Goal: Communication & Community: Share content

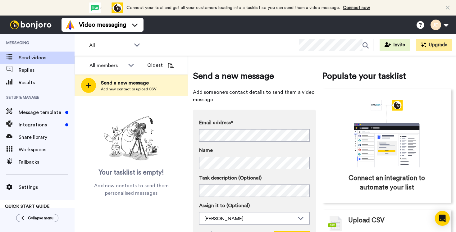
scroll to position [32, 0]
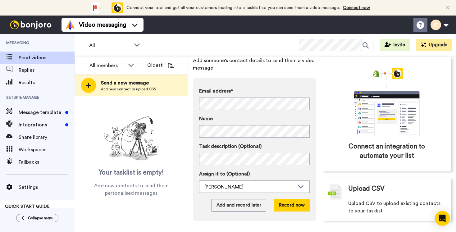
click at [420, 26] on icon at bounding box center [420, 25] width 8 height 8
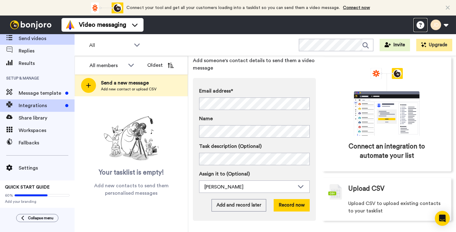
scroll to position [0, 0]
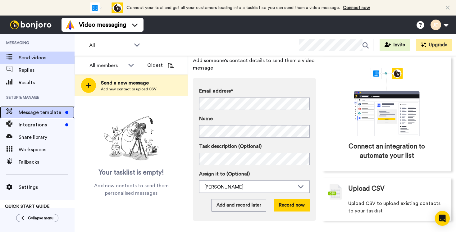
click at [42, 112] on span "Message template" at bounding box center [41, 112] width 44 height 7
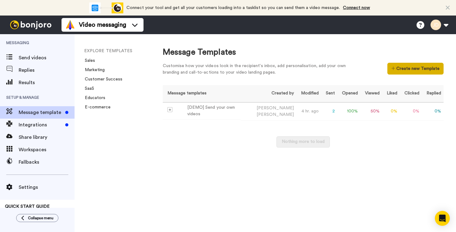
click at [404, 69] on button "Create new Template" at bounding box center [415, 69] width 56 height 12
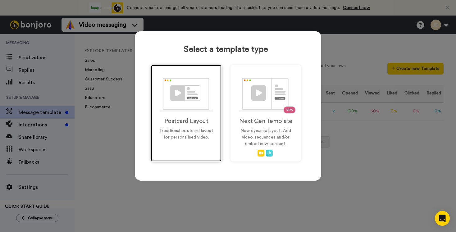
click at [184, 105] on img at bounding box center [186, 95] width 53 height 34
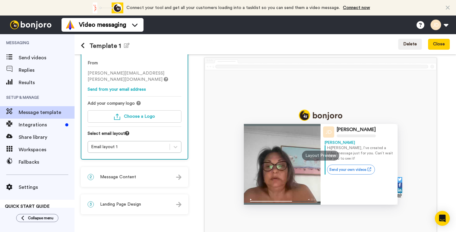
scroll to position [28, 0]
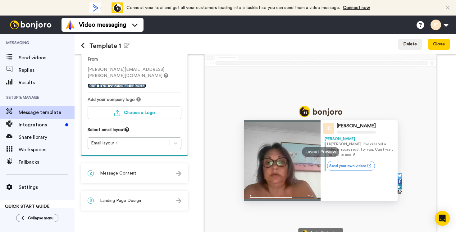
click at [129, 87] on link "Send from your email address" at bounding box center [117, 86] width 58 height 4
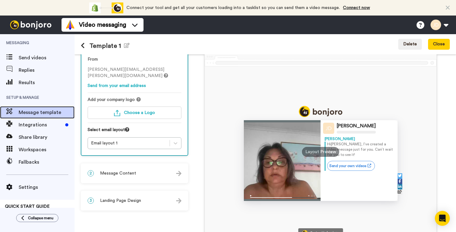
click at [33, 112] on span "Message template" at bounding box center [47, 112] width 56 height 7
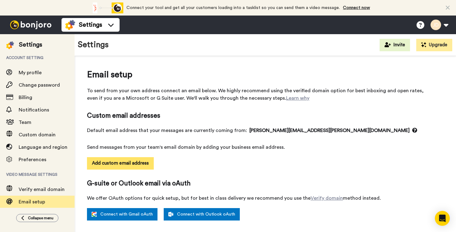
click at [123, 161] on button "Add custom email address" at bounding box center [120, 163] width 67 height 12
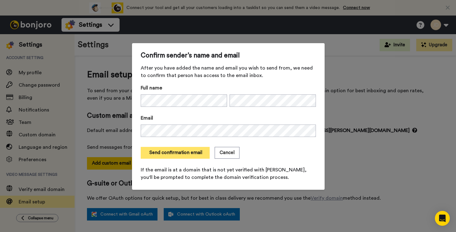
click at [186, 157] on button "Send confirmation email" at bounding box center [175, 153] width 69 height 12
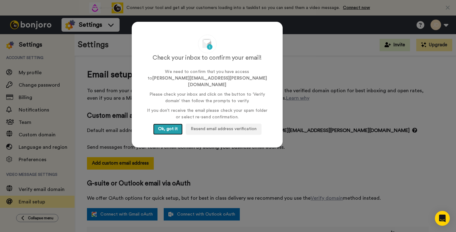
click at [171, 124] on button "Ok, got it" at bounding box center [167, 129] width 29 height 11
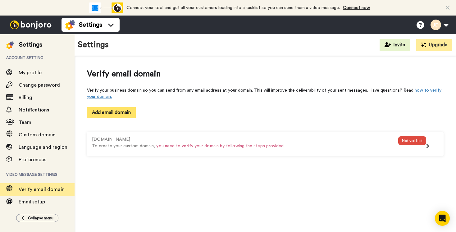
click at [116, 113] on button "Add email domain" at bounding box center [111, 112] width 49 height 11
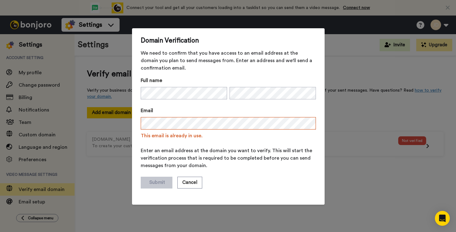
click at [109, 157] on div "Domain Verification We need to confirm that you have access to an email address…" at bounding box center [228, 116] width 456 height 232
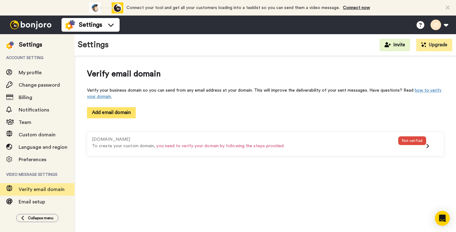
click at [108, 113] on button "Add email domain" at bounding box center [111, 112] width 49 height 11
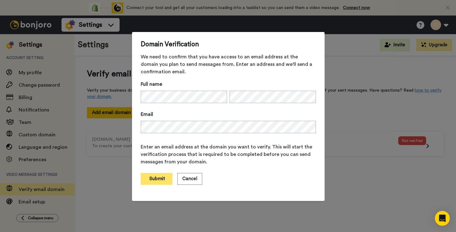
click at [156, 179] on button "Submit" at bounding box center [157, 179] width 32 height 12
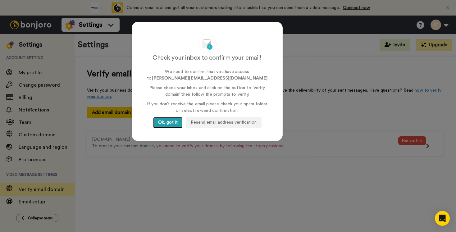
click at [165, 122] on button "Ok, got it" at bounding box center [167, 122] width 29 height 11
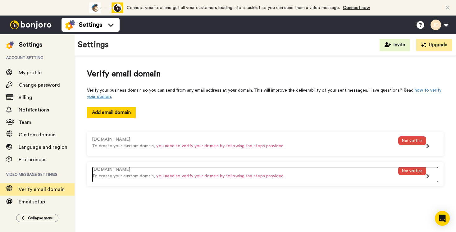
click at [414, 169] on div "Not verified" at bounding box center [412, 170] width 28 height 9
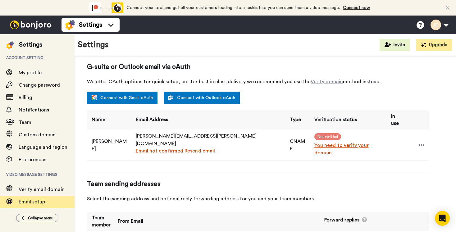
scroll to position [121, 0]
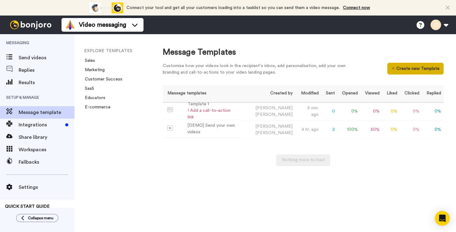
click at [403, 73] on button "Create new Template" at bounding box center [415, 69] width 56 height 12
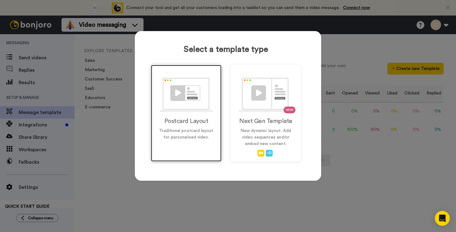
click at [195, 104] on img at bounding box center [186, 95] width 53 height 34
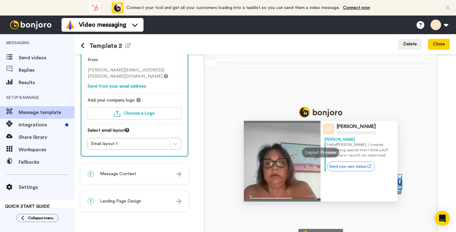
scroll to position [29, 0]
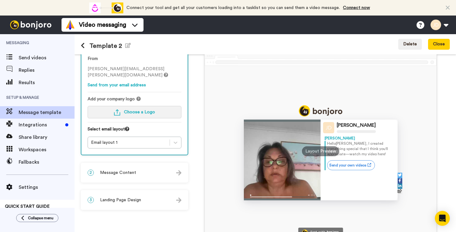
click at [137, 113] on span "Choose a Logo" at bounding box center [139, 112] width 31 height 4
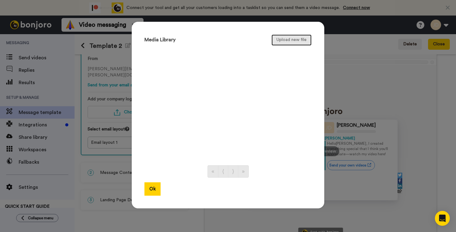
click at [290, 40] on button "Upload new file" at bounding box center [291, 39] width 40 height 11
click at [289, 38] on button "Upload new file" at bounding box center [291, 39] width 40 height 11
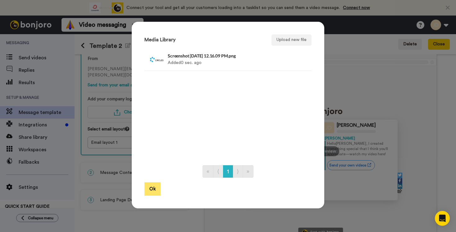
click at [153, 188] on button "Ok" at bounding box center [152, 188] width 16 height 13
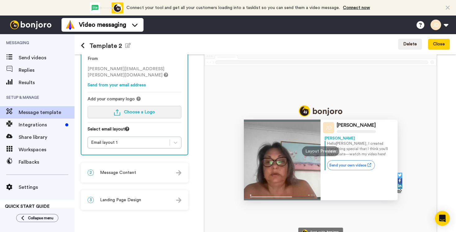
click at [148, 111] on span "Choose a Logo" at bounding box center [139, 112] width 31 height 4
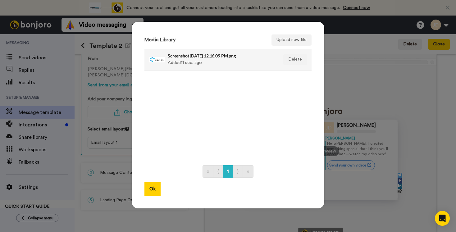
click at [173, 65] on div "Screenshot 2025-09-14 at 12.16.09 PM.png Added 11 sec. ago" at bounding box center [221, 60] width 107 height 16
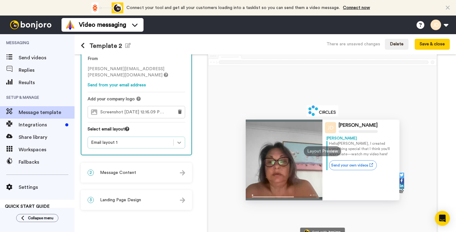
click at [177, 142] on icon at bounding box center [179, 142] width 6 height 6
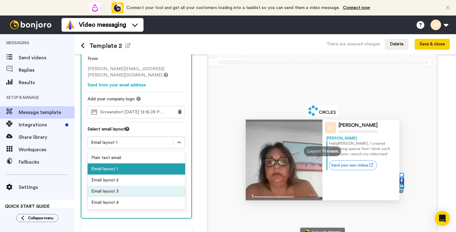
click at [120, 185] on div "Email layout 2" at bounding box center [136, 179] width 97 height 11
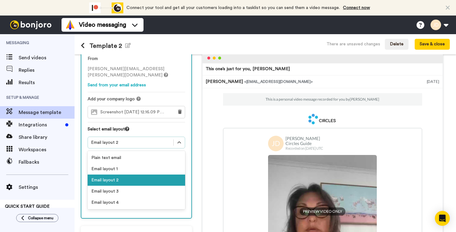
click at [134, 144] on div "Email layout 2" at bounding box center [130, 142] width 79 height 6
click at [129, 155] on div "Plain text email" at bounding box center [136, 157] width 97 height 11
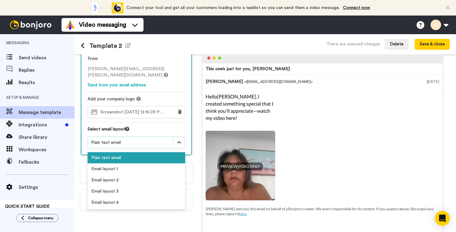
click at [177, 141] on icon at bounding box center [179, 142] width 6 height 6
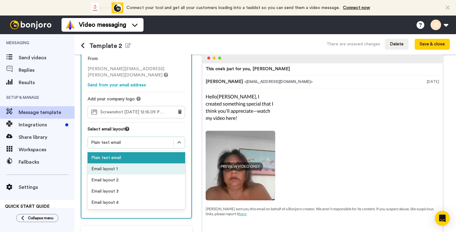
click at [119, 169] on div "Email layout 1" at bounding box center [136, 168] width 97 height 11
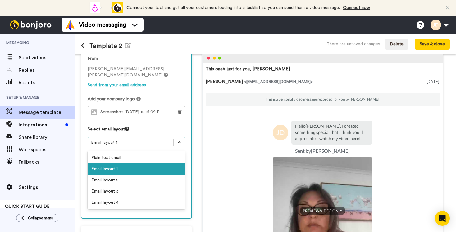
click at [178, 141] on icon at bounding box center [179, 142] width 6 height 6
click at [111, 180] on div "Email layout 2" at bounding box center [136, 179] width 97 height 11
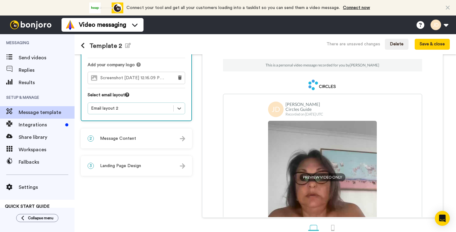
scroll to position [77, 0]
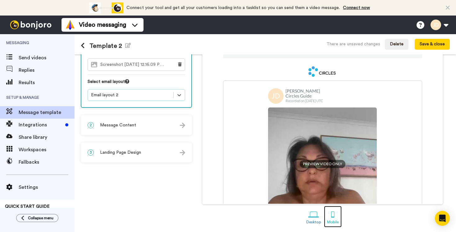
click at [331, 216] on div at bounding box center [332, 214] width 11 height 11
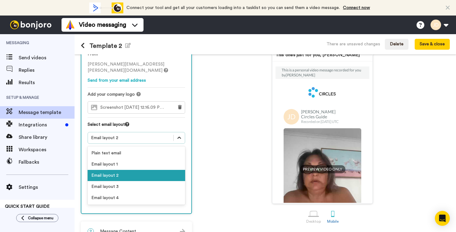
click at [176, 136] on icon at bounding box center [179, 138] width 6 height 6
click at [123, 185] on div "Email layout 3" at bounding box center [136, 186] width 97 height 11
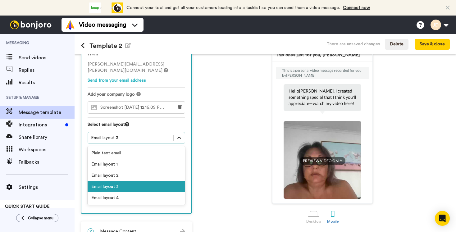
click at [178, 138] on icon at bounding box center [179, 138] width 6 height 6
click at [104, 196] on div "Email layout 4" at bounding box center [136, 197] width 97 height 11
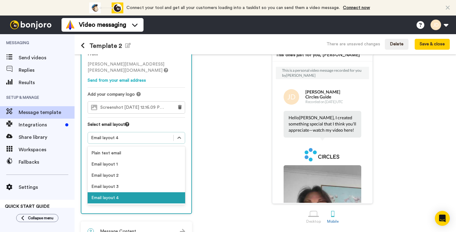
click at [107, 138] on div "Email layout 4" at bounding box center [130, 138] width 79 height 6
click at [104, 167] on div "Email layout 1" at bounding box center [136, 164] width 97 height 11
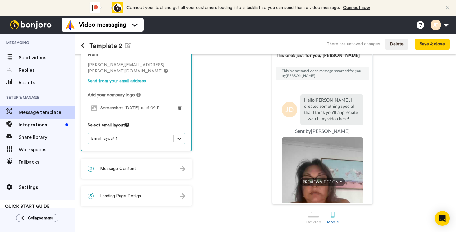
click at [182, 136] on icon at bounding box center [179, 138] width 6 height 6
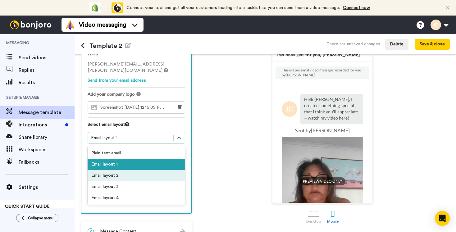
click at [131, 174] on div "Email layout 2" at bounding box center [136, 175] width 97 height 11
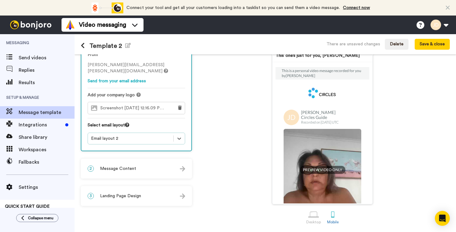
click at [146, 170] on div "2 Message Content" at bounding box center [136, 168] width 110 height 19
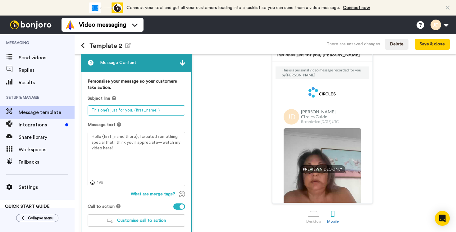
drag, startPoint x: 168, startPoint y: 111, endPoint x: 85, endPoint y: 111, distance: 82.6
click at [85, 111] on div "Personalise your message so your customers take action. Subject line This one’s…" at bounding box center [136, 154] width 110 height 165
drag, startPoint x: 102, startPoint y: 111, endPoint x: 83, endPoint y: 111, distance: 19.3
click at [83, 111] on div "Personalise your message so your customers take action. Subject line Video Mess…" at bounding box center [136, 154] width 110 height 165
drag, startPoint x: 152, startPoint y: 113, endPoint x: 78, endPoint y: 107, distance: 74.7
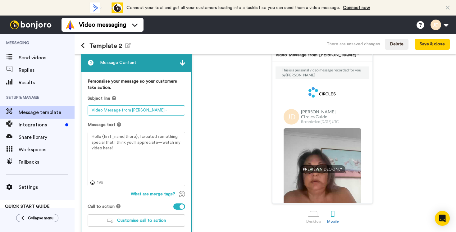
click at [78, 108] on div "1 Message Setup From julie.demsey+soeoey@inbound.bonjoromail.com Send from your…" at bounding box center [265, 143] width 381 height 178
click at [125, 109] on textarea "Video welcome to KA Forum" at bounding box center [136, 110] width 97 height 10
type textarea "Video welcome to your KA Forum"
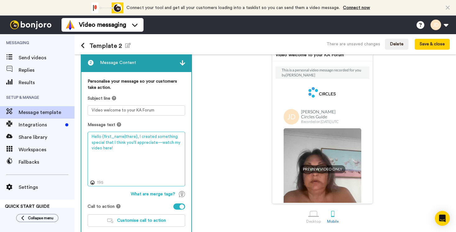
drag, startPoint x: 137, startPoint y: 136, endPoint x: 147, endPoint y: 149, distance: 16.2
click at [147, 149] on textarea "Hello {first_name|there}, I created something special that I think you'll appre…" at bounding box center [136, 159] width 97 height 55
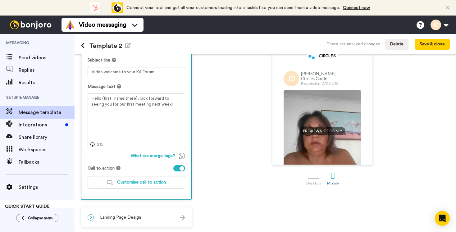
click at [183, 169] on div at bounding box center [181, 168] width 5 height 5
click at [159, 216] on div "3 Landing Page Design" at bounding box center [136, 217] width 110 height 19
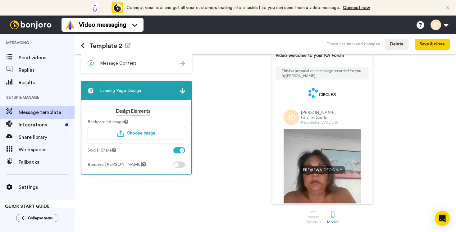
click at [182, 91] on img at bounding box center [182, 90] width 5 height 5
click at [183, 92] on img at bounding box center [182, 90] width 5 height 5
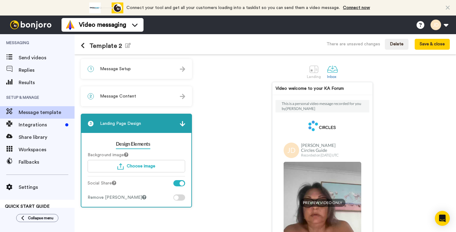
click at [181, 94] on div at bounding box center [182, 96] width 5 height 6
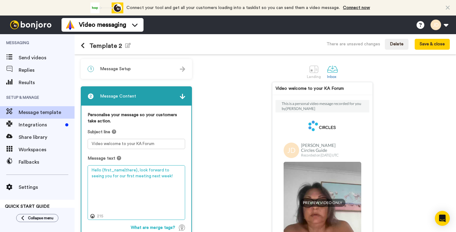
click at [168, 179] on textarea "Hello {first_name|there}, look forward to seeing you for our first meeting next…" at bounding box center [136, 192] width 97 height 55
type textarea "Hello {first_name|there}, look forward to seeing you for our first meeting next…"
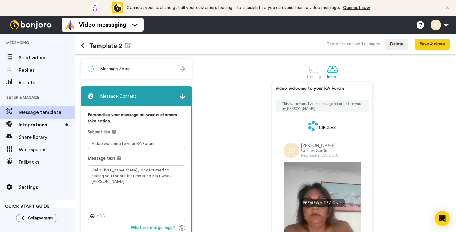
click at [118, 45] on h1 "Template 2 Edit name" at bounding box center [106, 45] width 50 height 7
drag, startPoint x: 120, startPoint y: 45, endPoint x: 82, endPoint y: 42, distance: 37.7
click at [82, 42] on h1 "Template 2 Edit name" at bounding box center [106, 45] width 50 height 7
click at [110, 47] on h1 "Template 2 Edit name" at bounding box center [106, 45] width 50 height 7
click at [125, 45] on icon "button" at bounding box center [128, 45] width 6 height 5
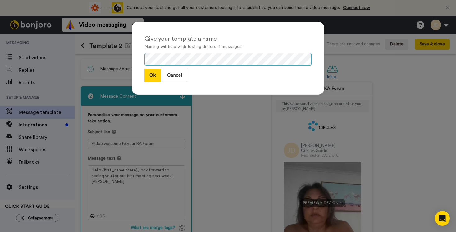
click at [109, 45] on div "Give your template a name Naming will help with testing different messages Ok C…" at bounding box center [228, 116] width 456 height 232
click at [151, 75] on button "Ok" at bounding box center [152, 75] width 16 height 13
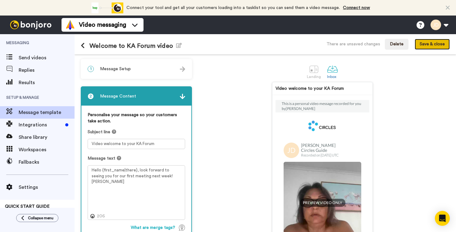
click at [428, 42] on button "Save & close" at bounding box center [431, 44] width 35 height 11
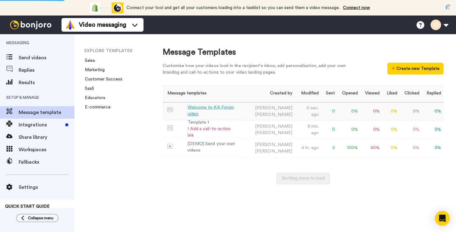
click at [215, 112] on div "Welcome to KA Forum video" at bounding box center [213, 110] width 50 height 13
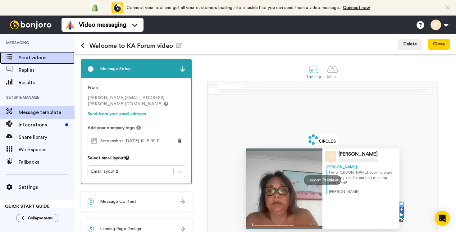
click at [27, 59] on span "Send videos" at bounding box center [47, 57] width 56 height 7
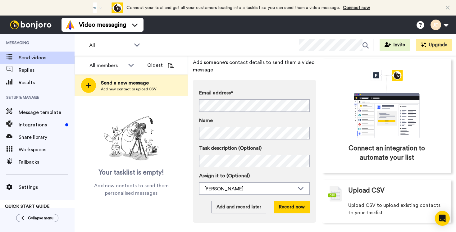
scroll to position [32, 0]
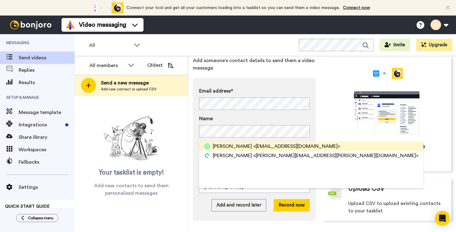
click at [253, 148] on span "<[EMAIL_ADDRESS][DOMAIN_NAME]>" at bounding box center [296, 146] width 87 height 7
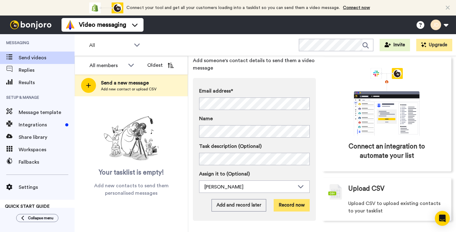
click at [289, 205] on button "Record now" at bounding box center [292, 205] width 36 height 12
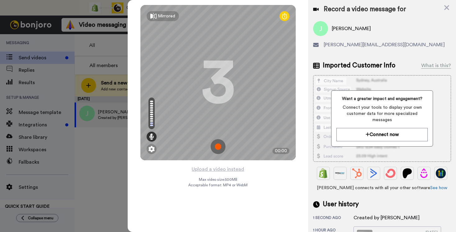
click at [218, 146] on img at bounding box center [218, 146] width 15 height 15
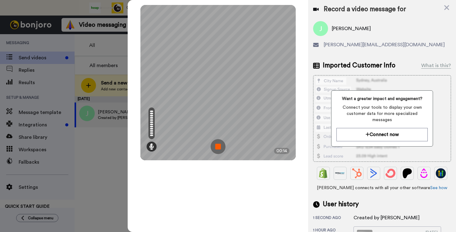
click at [218, 146] on img at bounding box center [218, 146] width 15 height 15
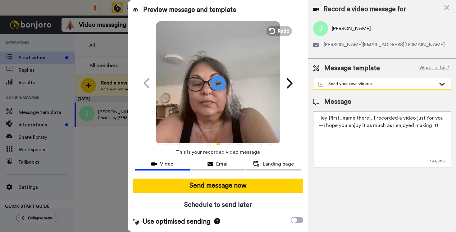
click at [443, 82] on icon at bounding box center [441, 84] width 7 height 6
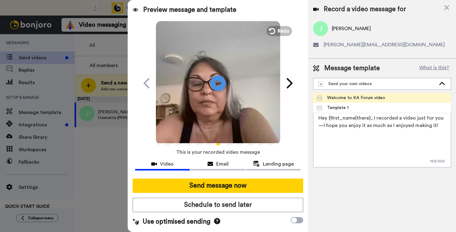
click at [361, 99] on div "Welcome to KA Forum video" at bounding box center [351, 98] width 68 height 6
type textarea "Hello {first_name|there}, look forward to seeing you for our first meeting next…"
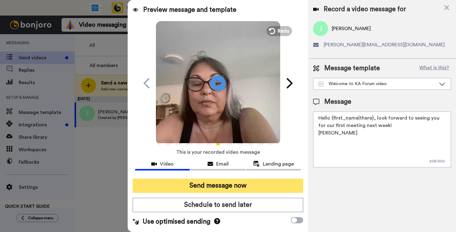
click at [253, 185] on button "Send message now" at bounding box center [218, 186] width 170 height 14
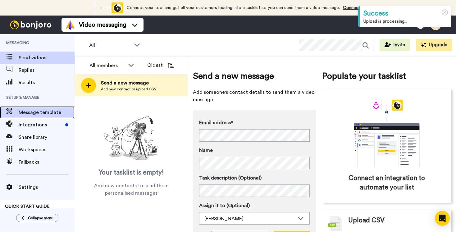
click at [38, 111] on span "Message template" at bounding box center [47, 112] width 56 height 7
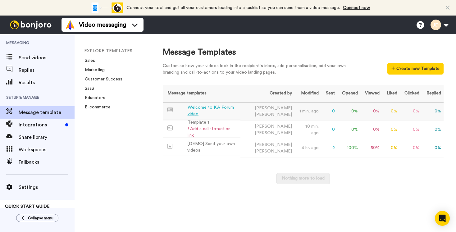
click at [216, 110] on div "Welcome to KA Forum video" at bounding box center [213, 110] width 50 height 13
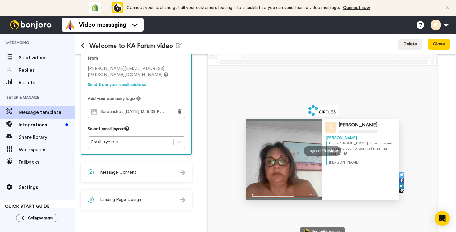
scroll to position [33, 0]
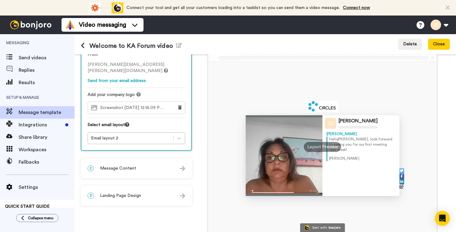
click at [158, 170] on div "2 Message Content" at bounding box center [136, 168] width 110 height 19
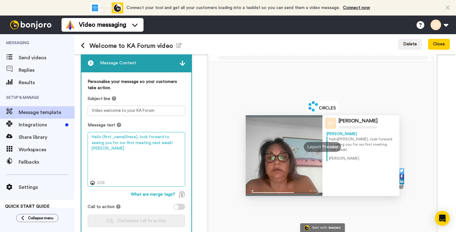
click at [120, 143] on textarea "Hello {first_name|there}, look forward to seeing you for our first meeting next…" at bounding box center [136, 159] width 97 height 55
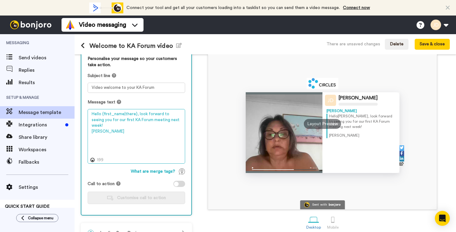
scroll to position [72, 0]
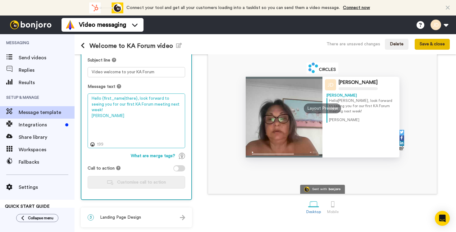
type textarea "Hello {first_name|there}, look forward to seeing you for our first KA Forum mee…"
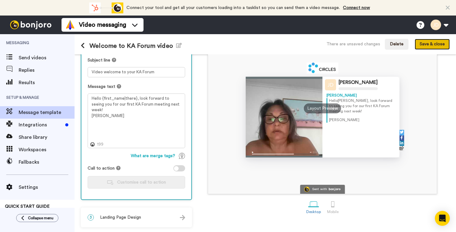
click at [430, 43] on button "Save & close" at bounding box center [431, 44] width 35 height 11
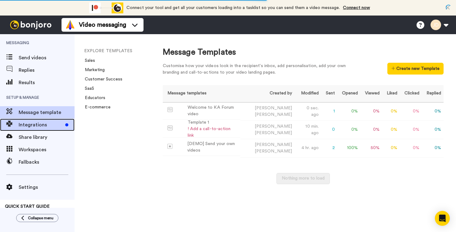
click at [34, 124] on span "Integrations" at bounding box center [41, 124] width 44 height 7
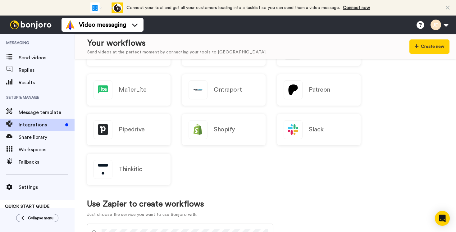
scroll to position [251, 0]
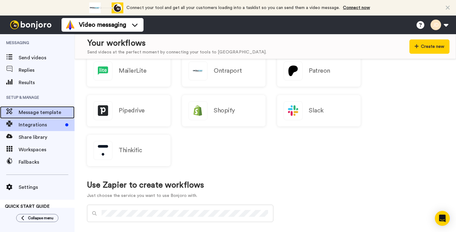
click at [28, 111] on span "Message template" at bounding box center [47, 112] width 56 height 7
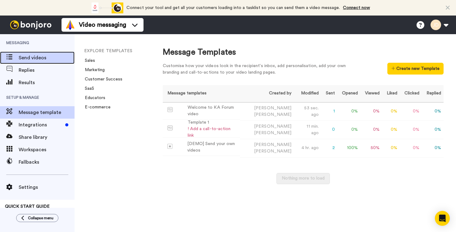
click at [22, 56] on span "Send videos" at bounding box center [47, 57] width 56 height 7
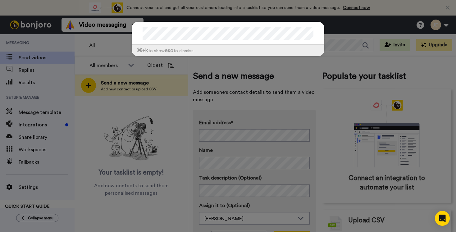
click at [344, 45] on div "⌘ +k to show esc to dismiss" at bounding box center [228, 116] width 456 height 232
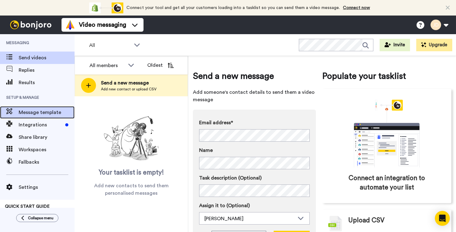
click at [43, 112] on span "Message template" at bounding box center [47, 112] width 56 height 7
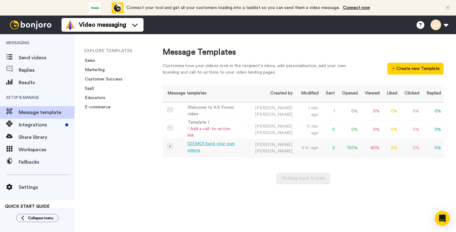
click at [229, 145] on div "[DEMO] Send your own videos" at bounding box center [212, 147] width 51 height 13
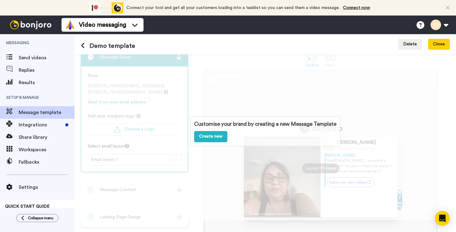
scroll to position [11, 0]
click at [256, 90] on div "Customise your brand by creating a new Message Template Create new" at bounding box center [265, 132] width 381 height 178
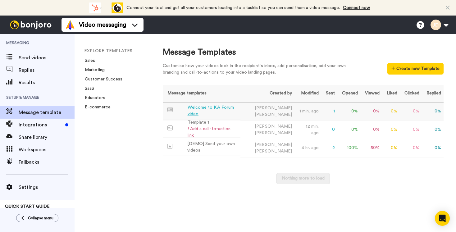
click at [213, 112] on div "Welcome to KA Forum video" at bounding box center [213, 110] width 50 height 13
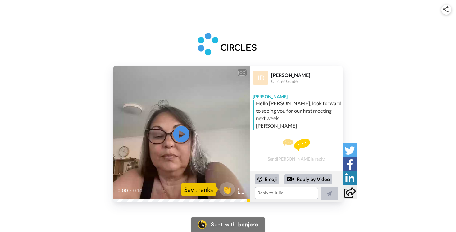
click at [178, 133] on icon at bounding box center [181, 134] width 16 height 16
